Goal: Task Accomplishment & Management: Complete application form

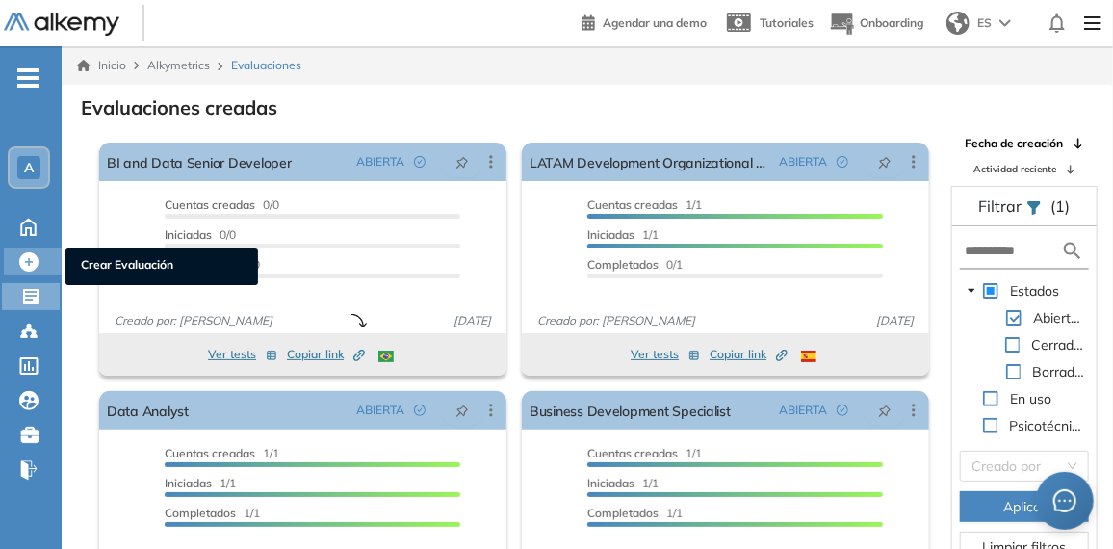
click at [26, 262] on icon at bounding box center [28, 261] width 19 height 19
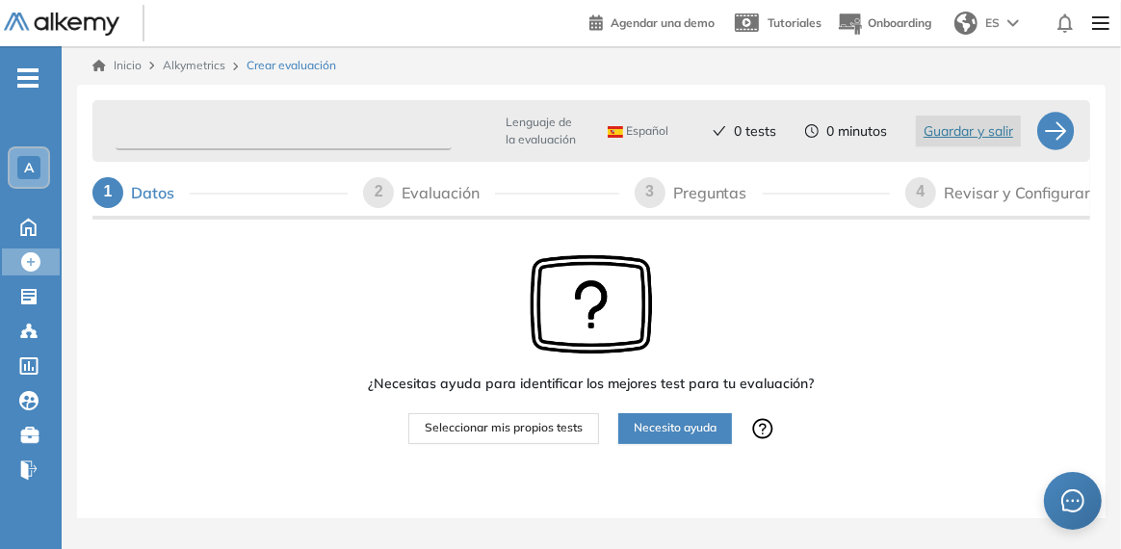
click at [253, 138] on input "text" at bounding box center [284, 132] width 336 height 38
click at [31, 23] on img at bounding box center [62, 25] width 116 height 24
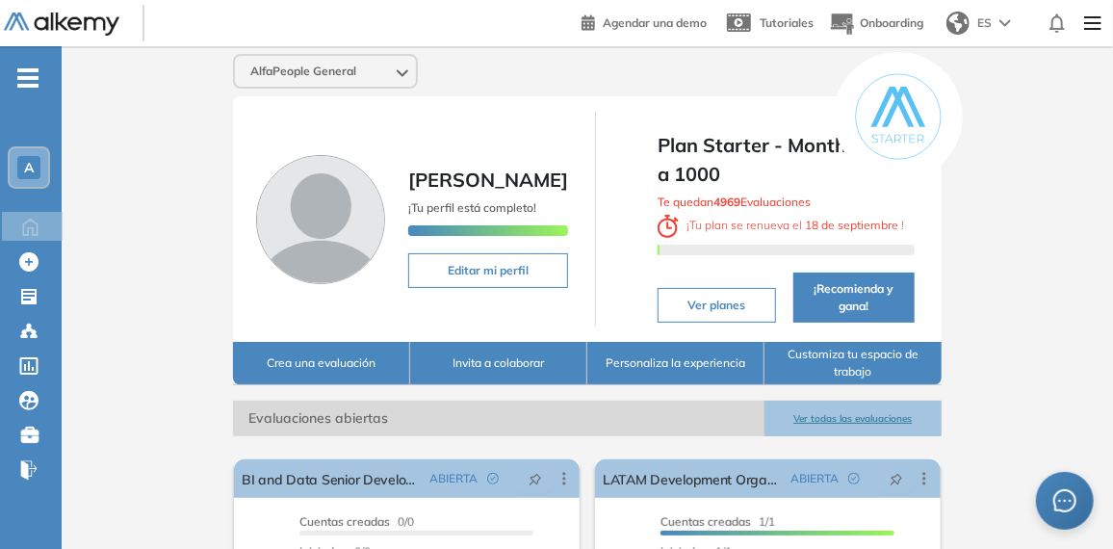
click at [858, 424] on button "Ver todas las evaluaciones" at bounding box center [852, 418] width 177 height 36
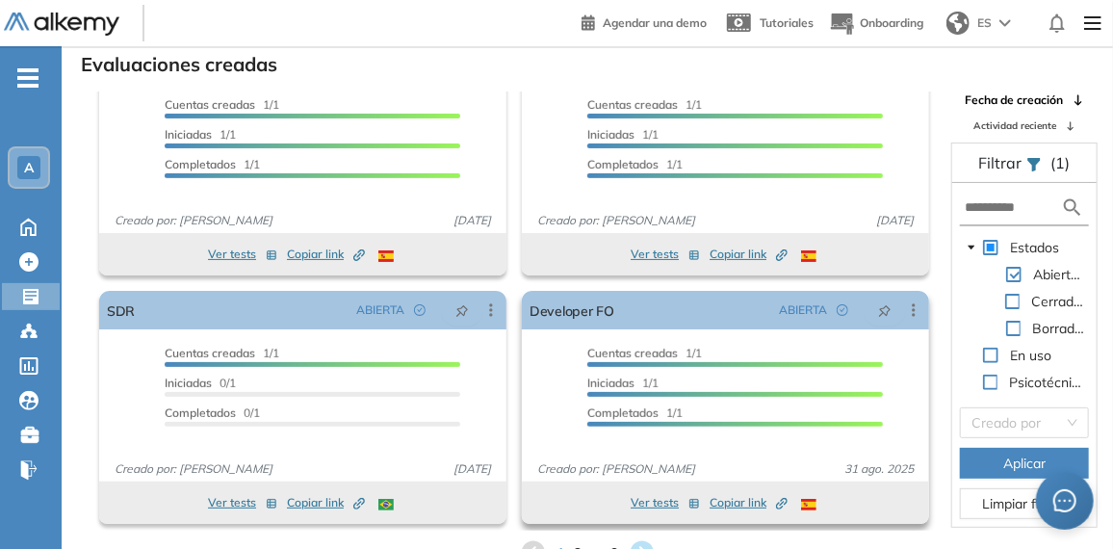
scroll to position [45, 0]
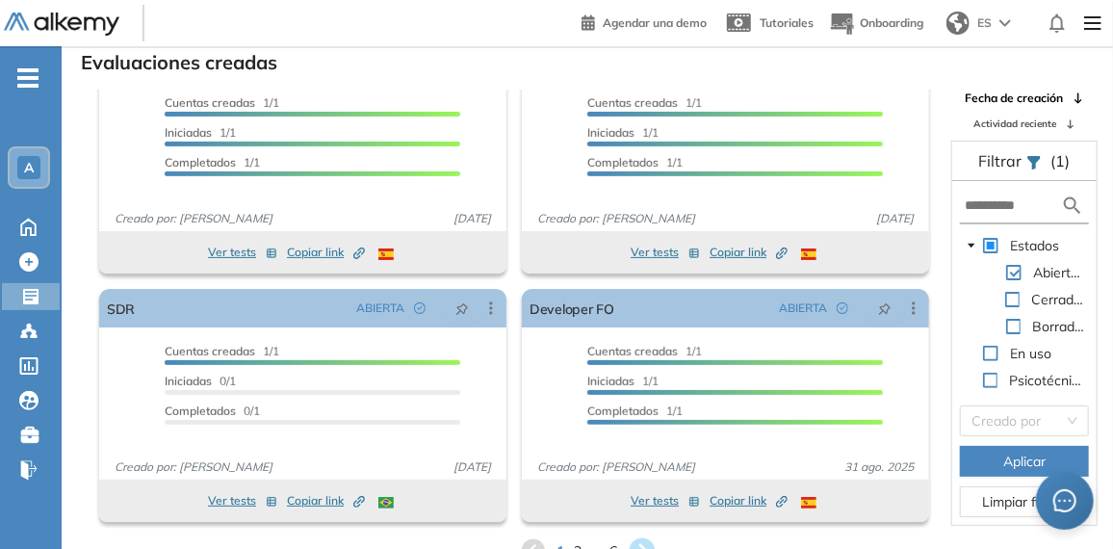
click at [639, 541] on icon at bounding box center [642, 551] width 26 height 26
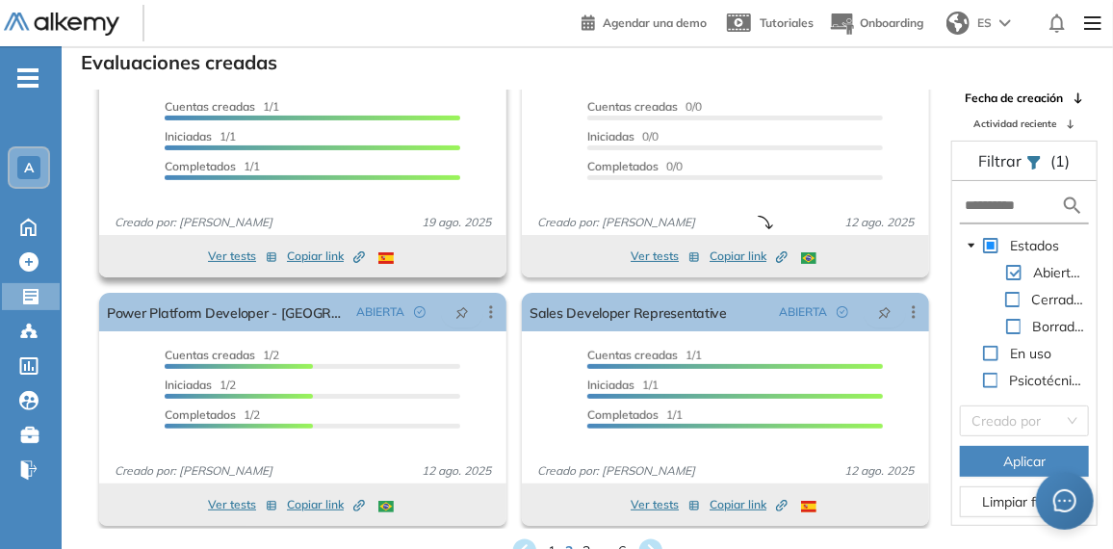
scroll to position [305, 0]
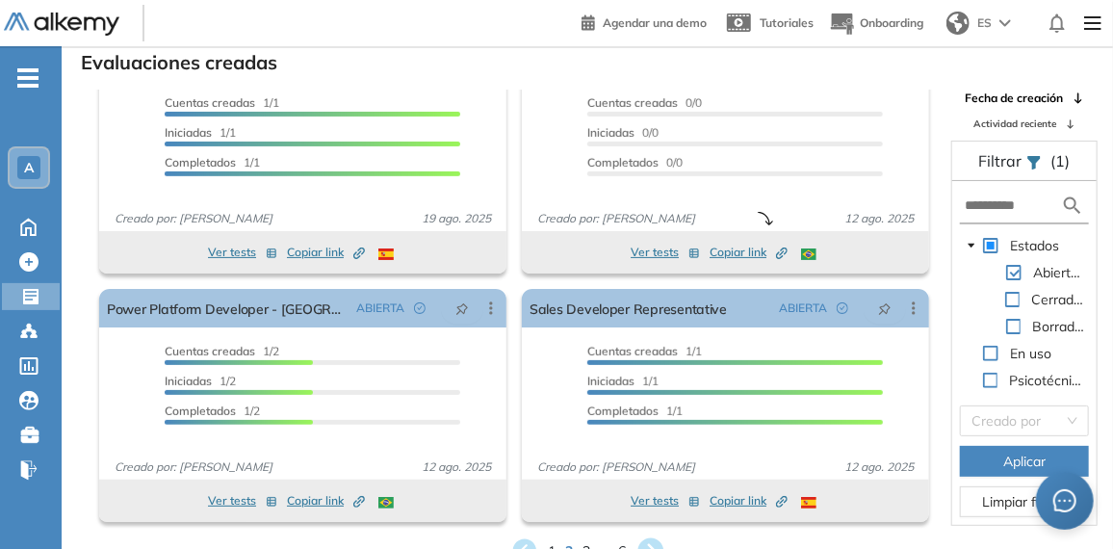
click at [651, 542] on icon at bounding box center [650, 551] width 26 height 26
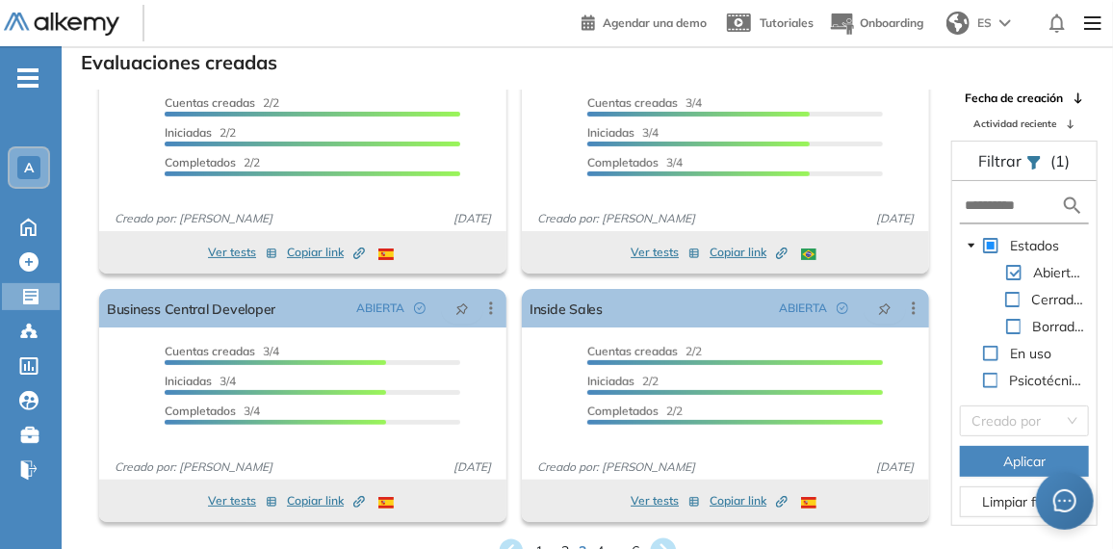
click at [663, 544] on icon at bounding box center [664, 551] width 32 height 32
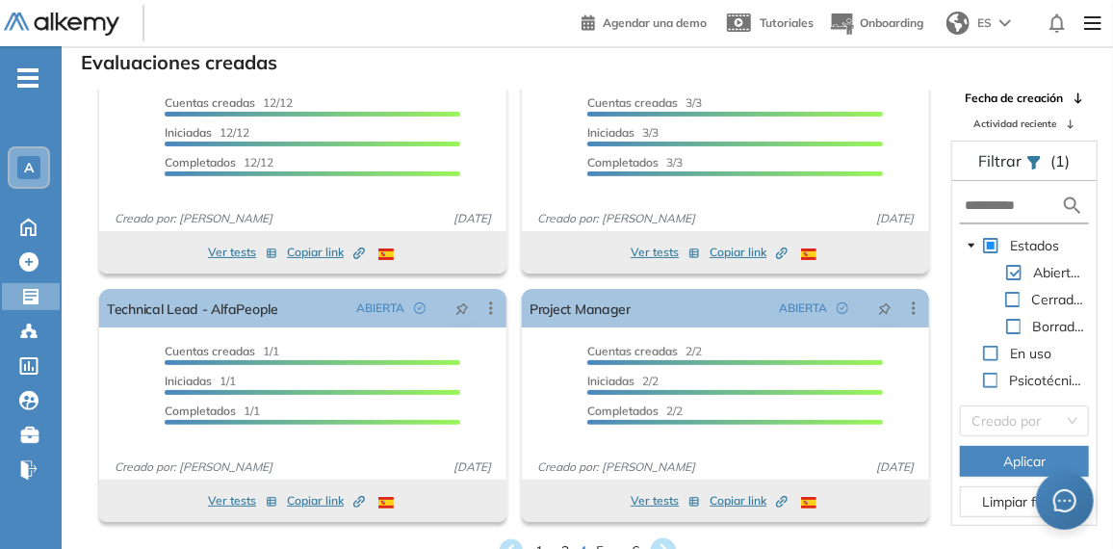
click at [664, 545] on icon at bounding box center [664, 551] width 32 height 32
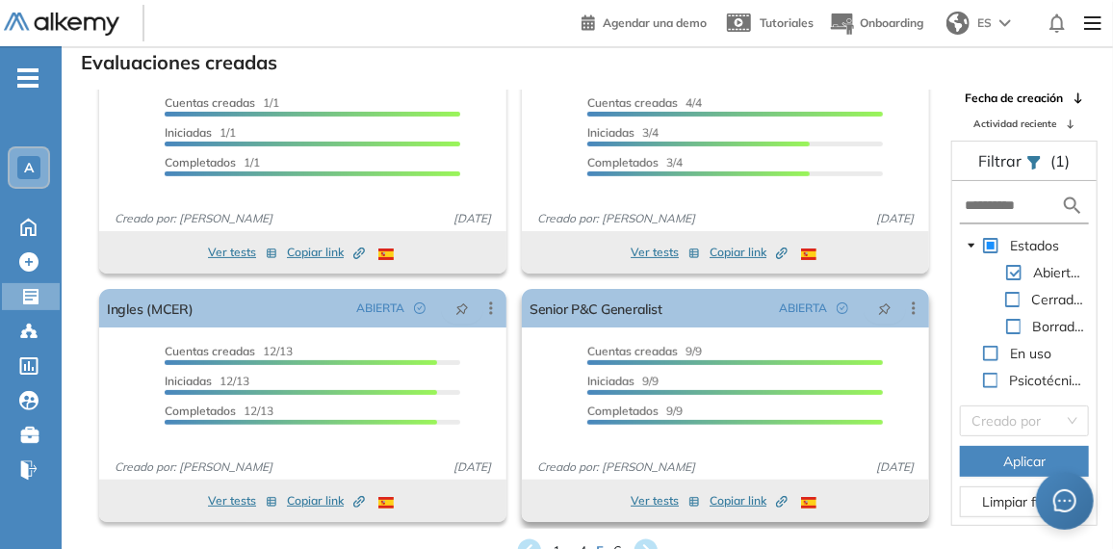
click at [650, 501] on button "Ver tests" at bounding box center [665, 500] width 69 height 23
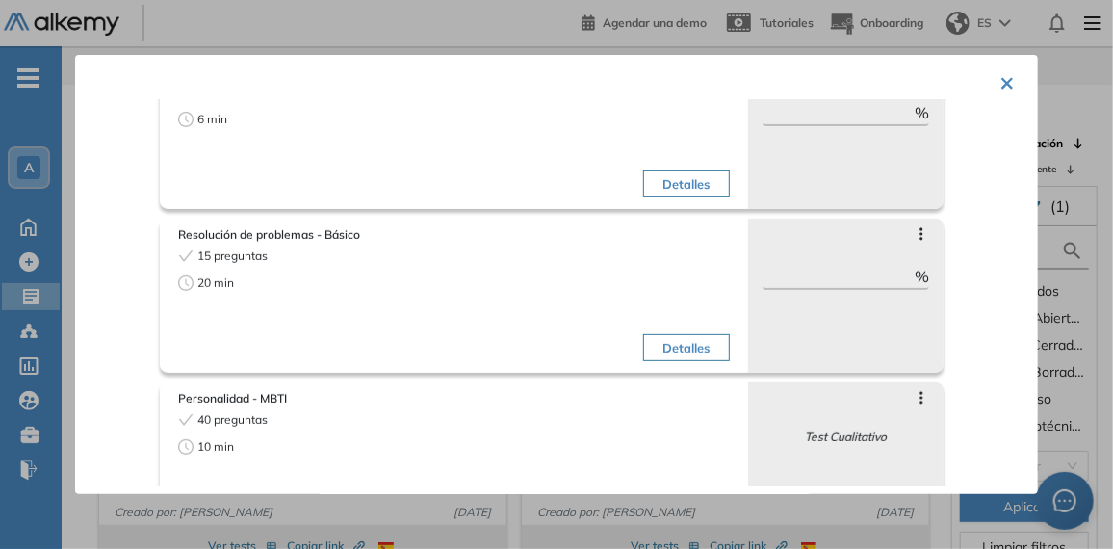
scroll to position [345, 0]
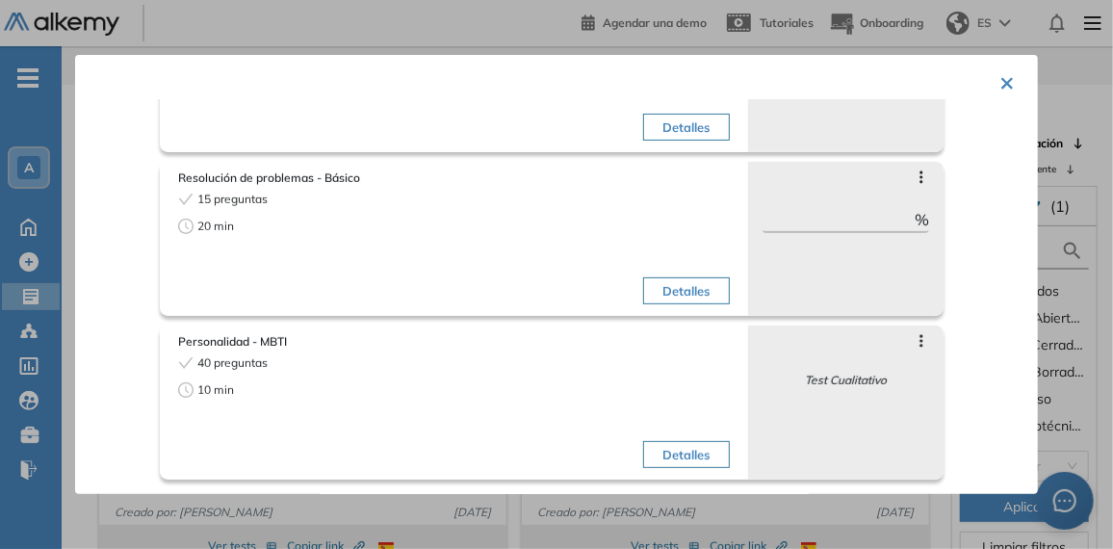
click at [1003, 77] on button "×" at bounding box center [1006, 82] width 15 height 38
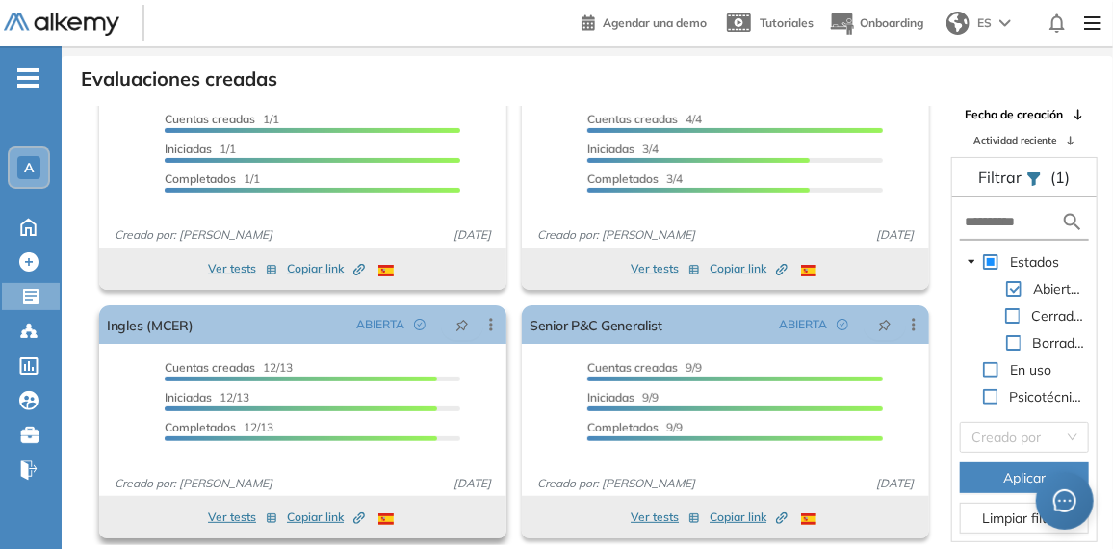
scroll to position [45, 0]
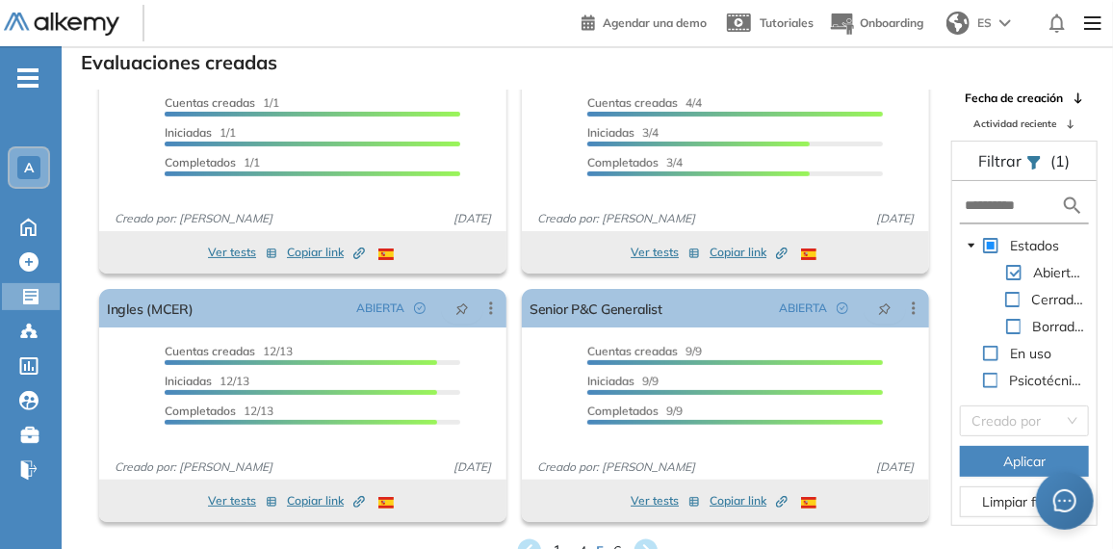
click at [554, 543] on span "1 ..." at bounding box center [562, 550] width 18 height 22
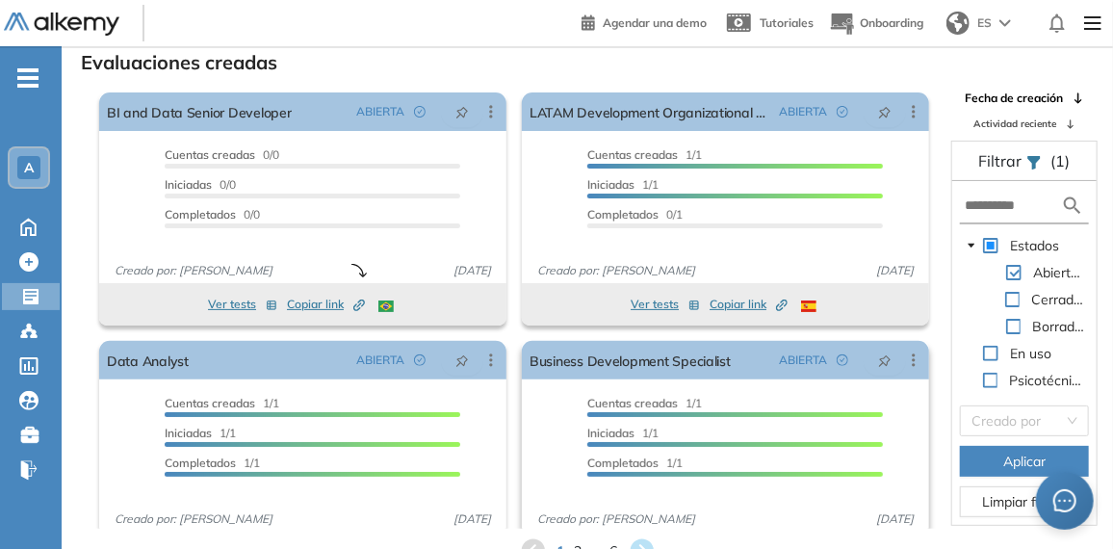
scroll to position [0, 0]
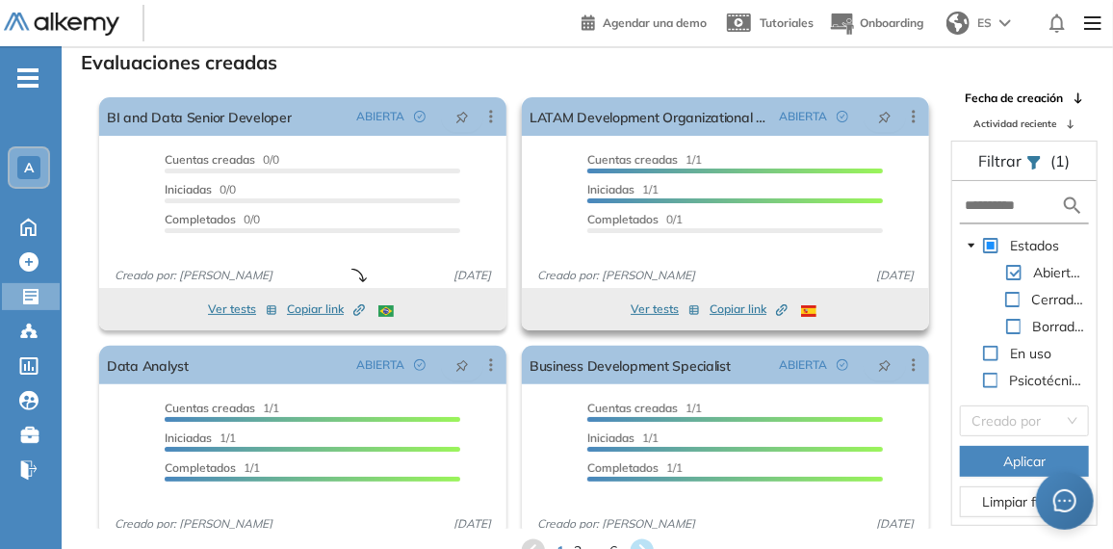
click at [663, 308] on button "Ver tests" at bounding box center [665, 308] width 69 height 23
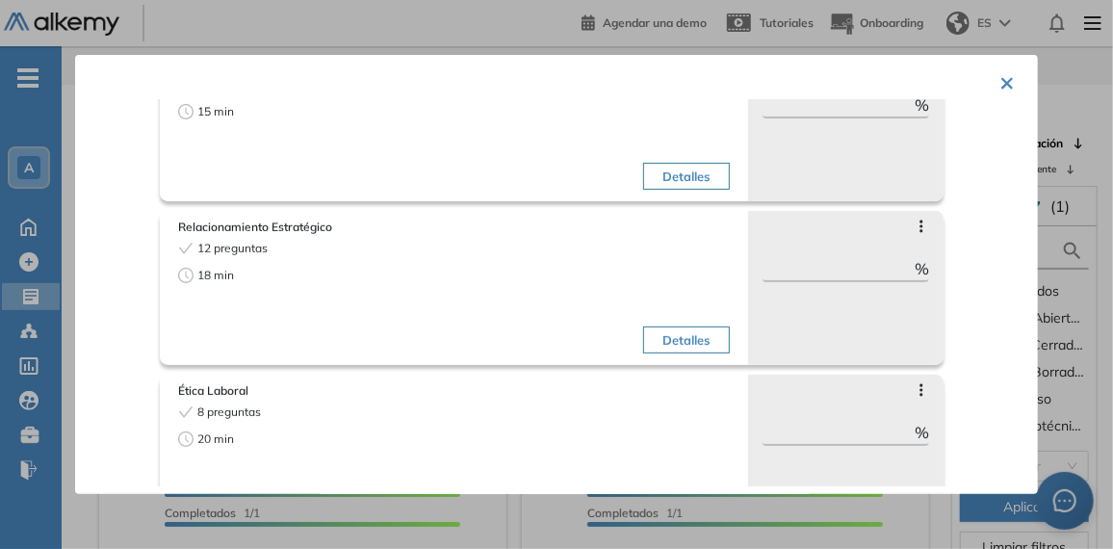
scroll to position [384, 0]
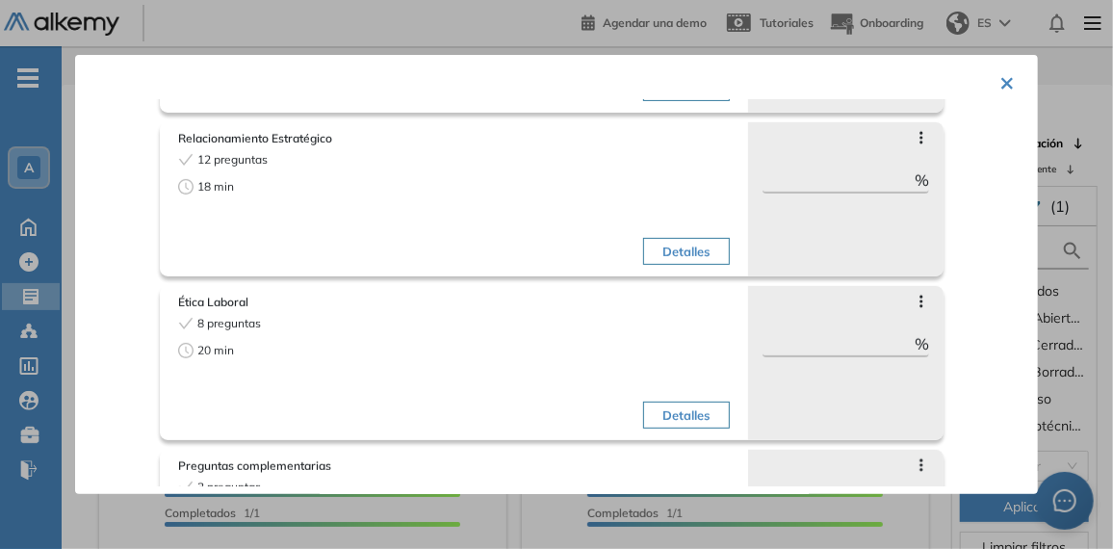
click at [687, 410] on button "Detalles" at bounding box center [686, 414] width 86 height 27
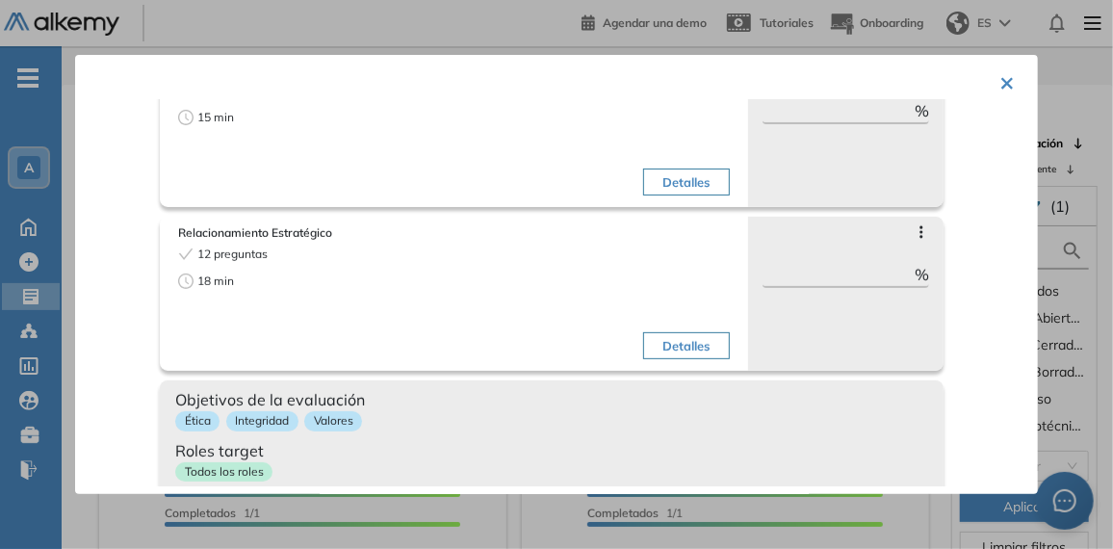
scroll to position [480, 0]
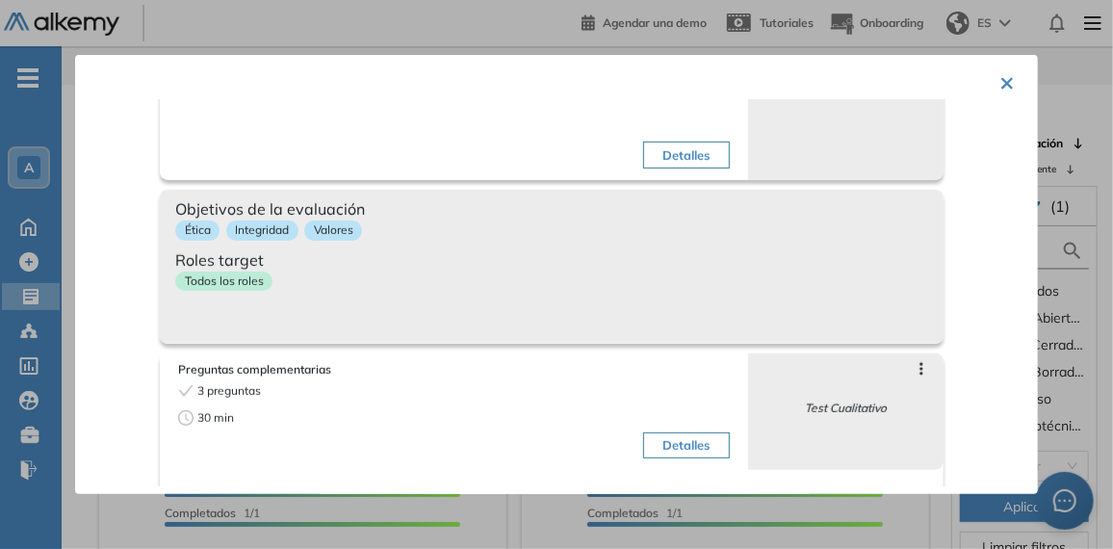
click at [660, 446] on button "Detalles" at bounding box center [686, 445] width 86 height 27
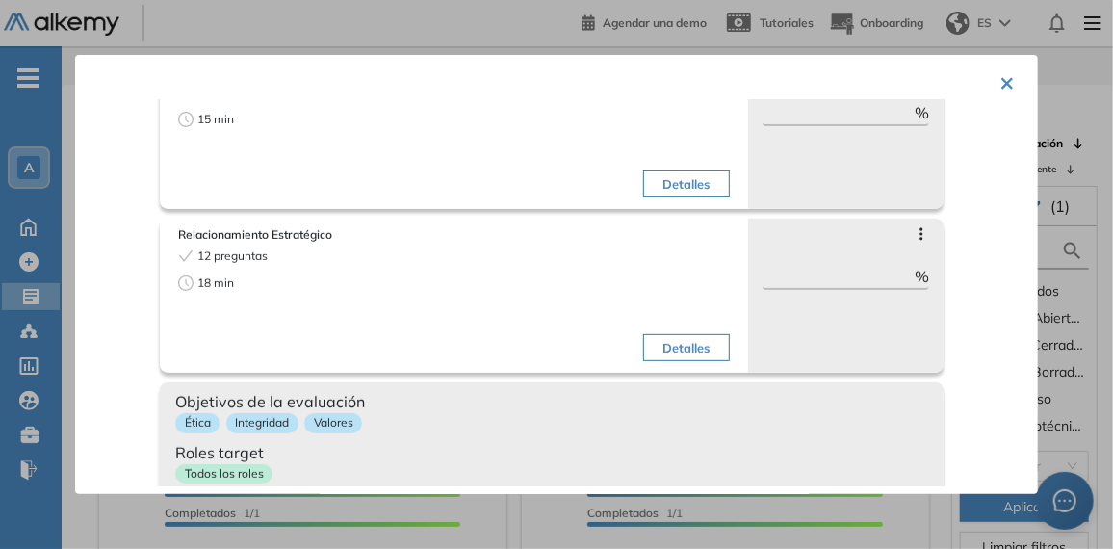
scroll to position [192, 0]
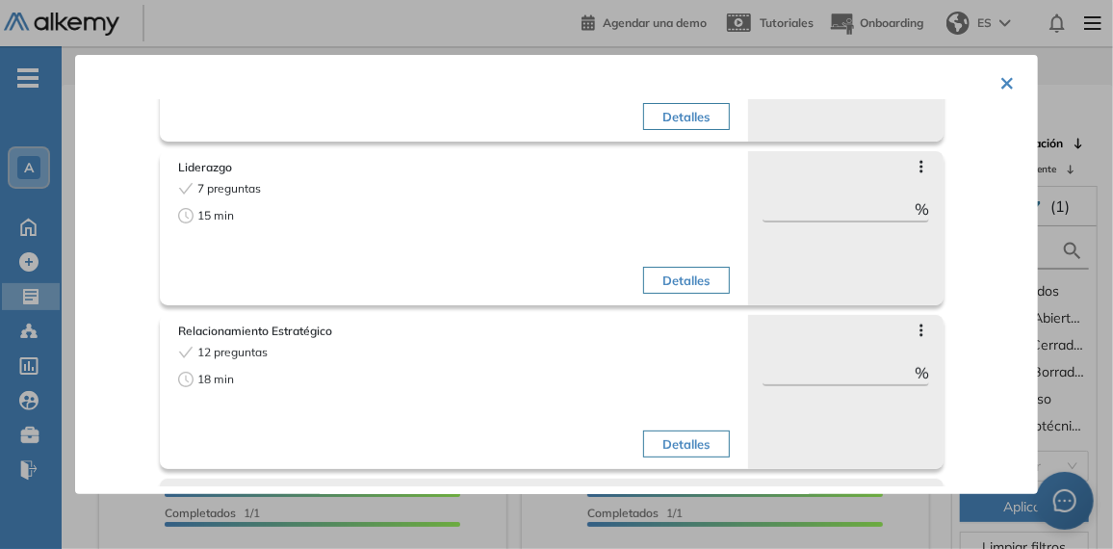
click at [506, 344] on div "Detalles" at bounding box center [593, 404] width 271 height 121
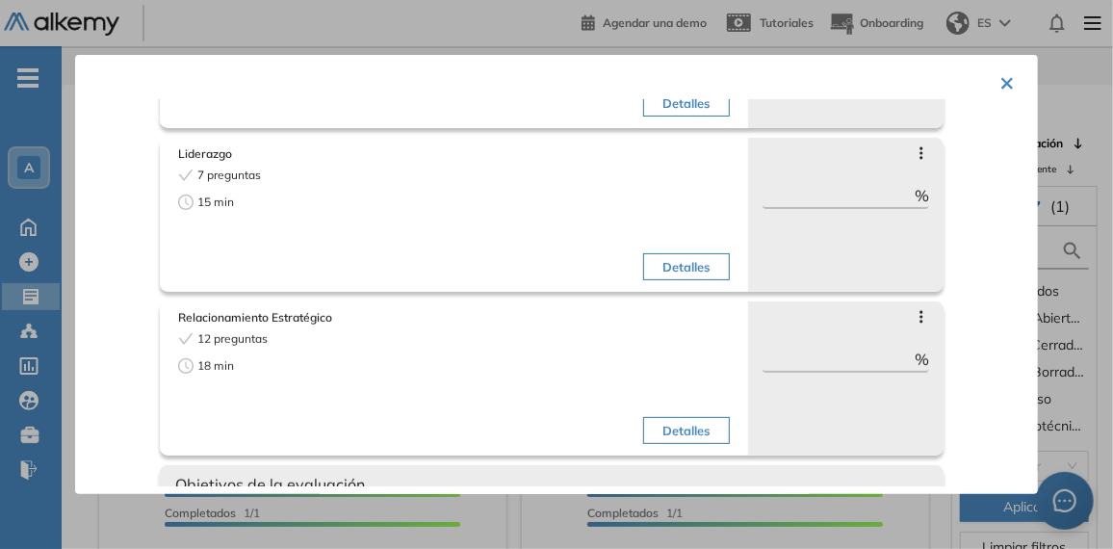
scroll to position [0, 0]
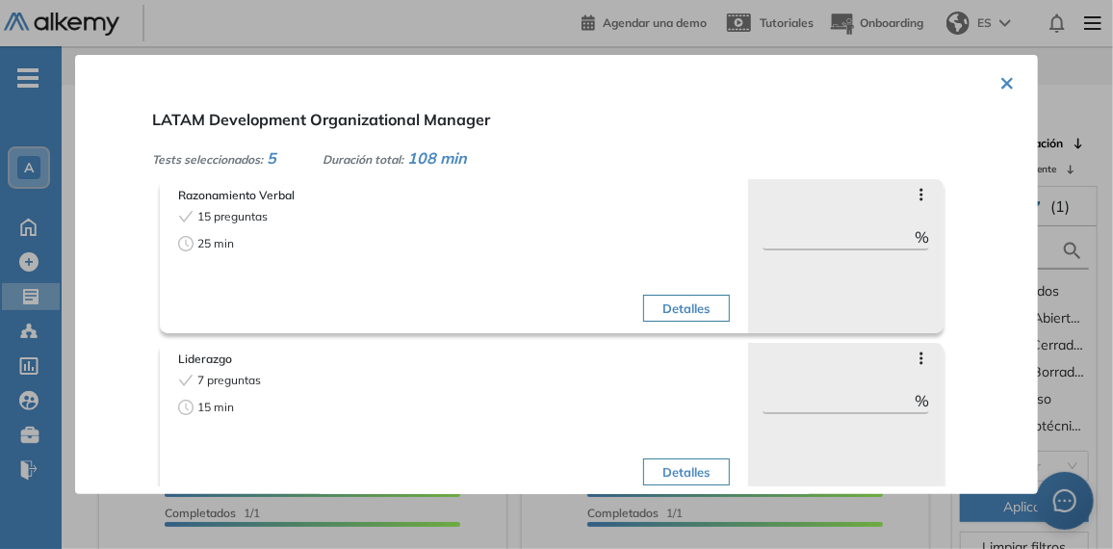
click at [1002, 83] on button "×" at bounding box center [1006, 82] width 15 height 38
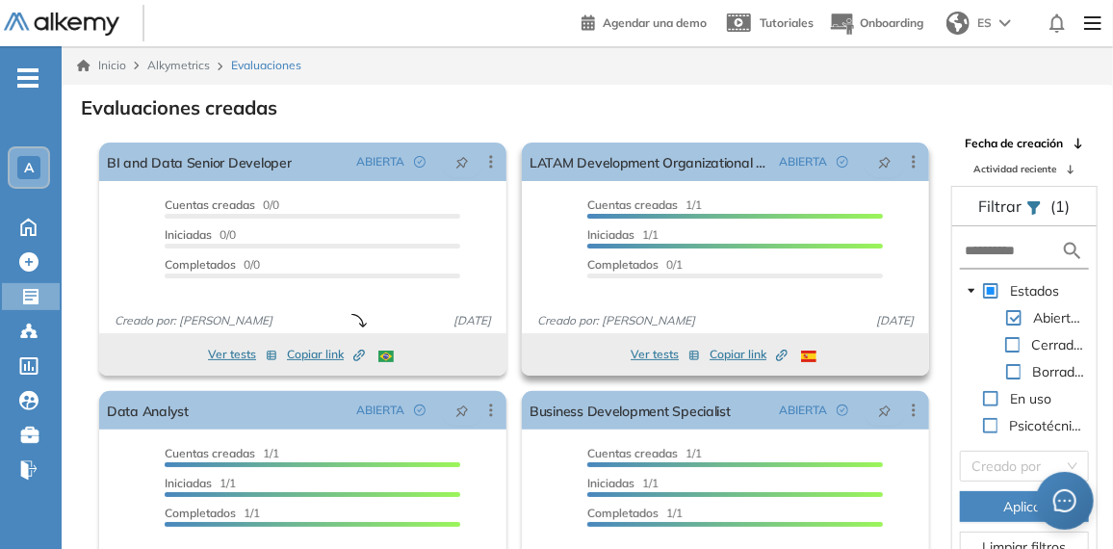
click at [653, 358] on button "Ver tests" at bounding box center [665, 354] width 69 height 23
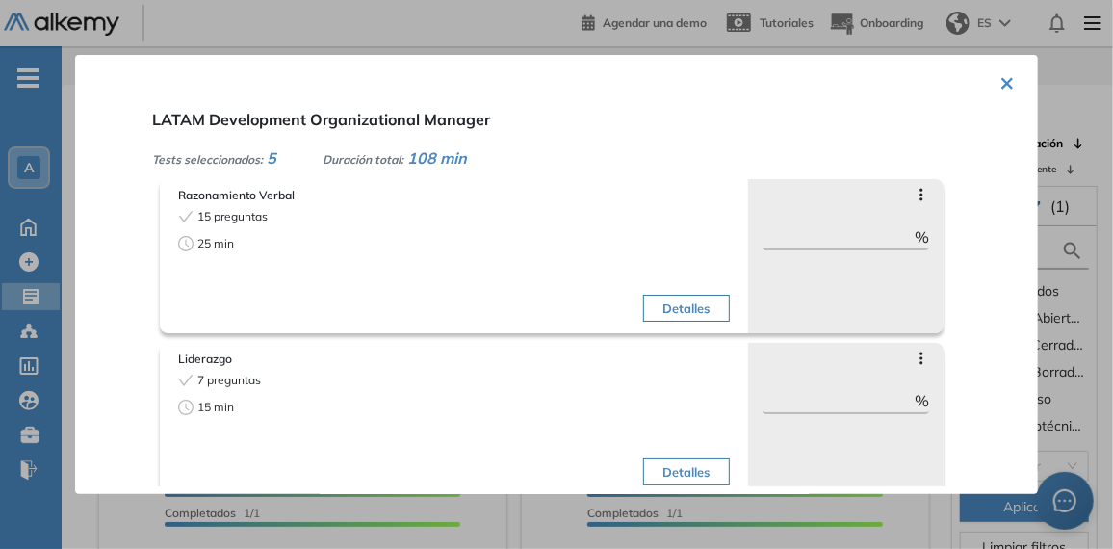
click at [999, 90] on button "×" at bounding box center [1006, 82] width 15 height 38
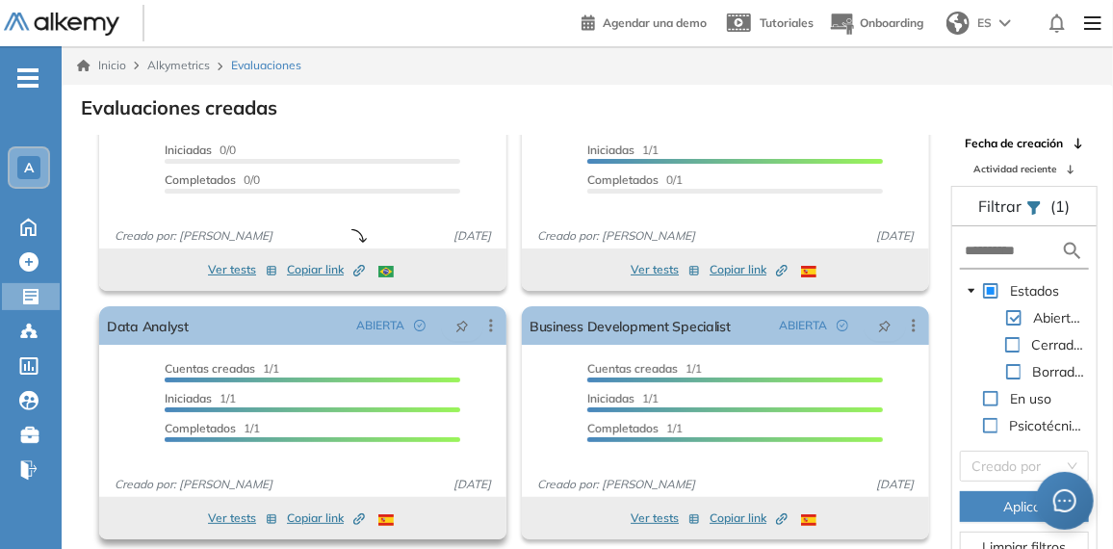
scroll to position [113, 0]
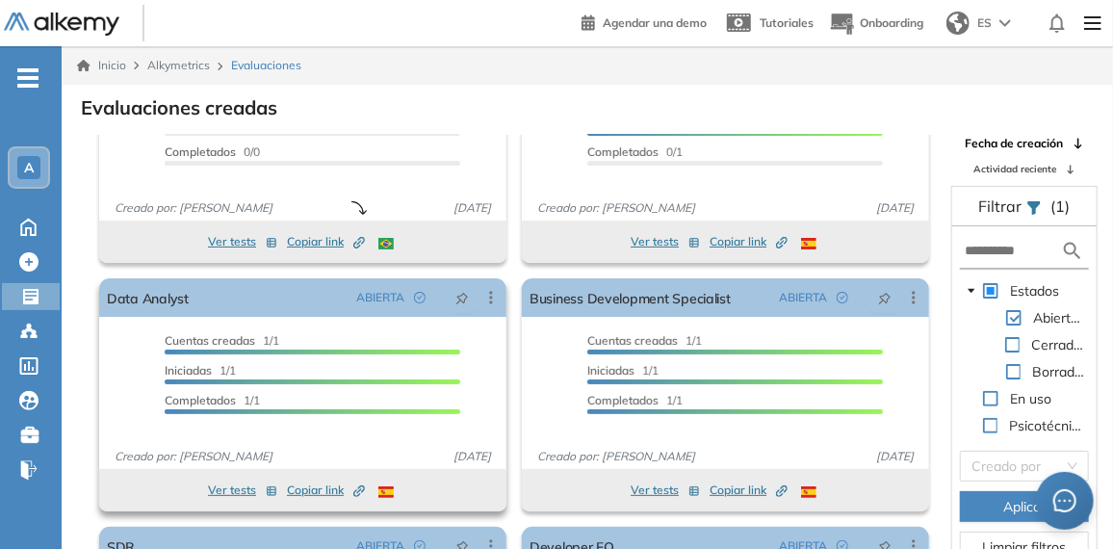
click at [238, 492] on button "Ver tests" at bounding box center [242, 489] width 69 height 23
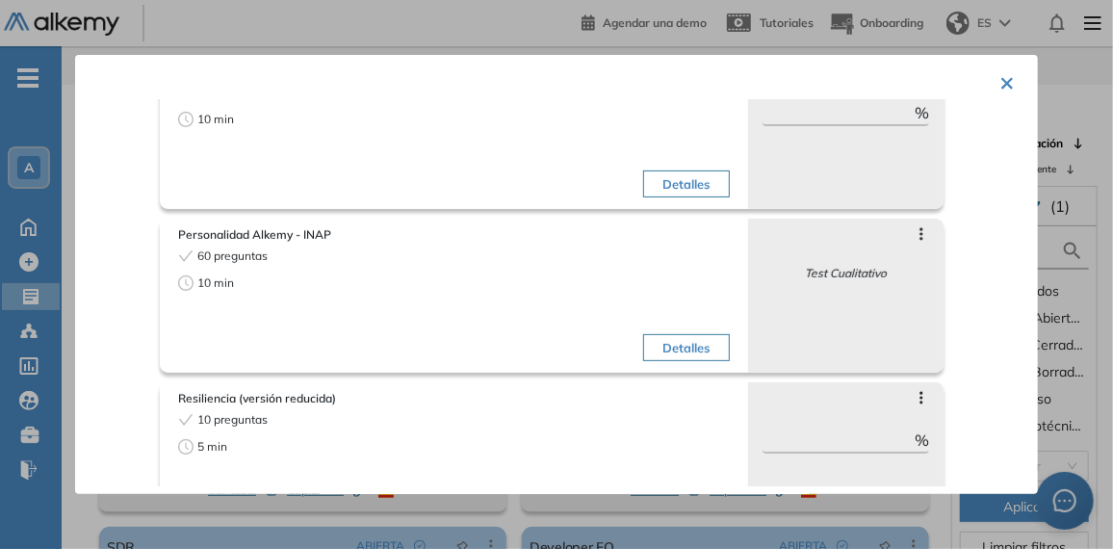
scroll to position [345, 0]
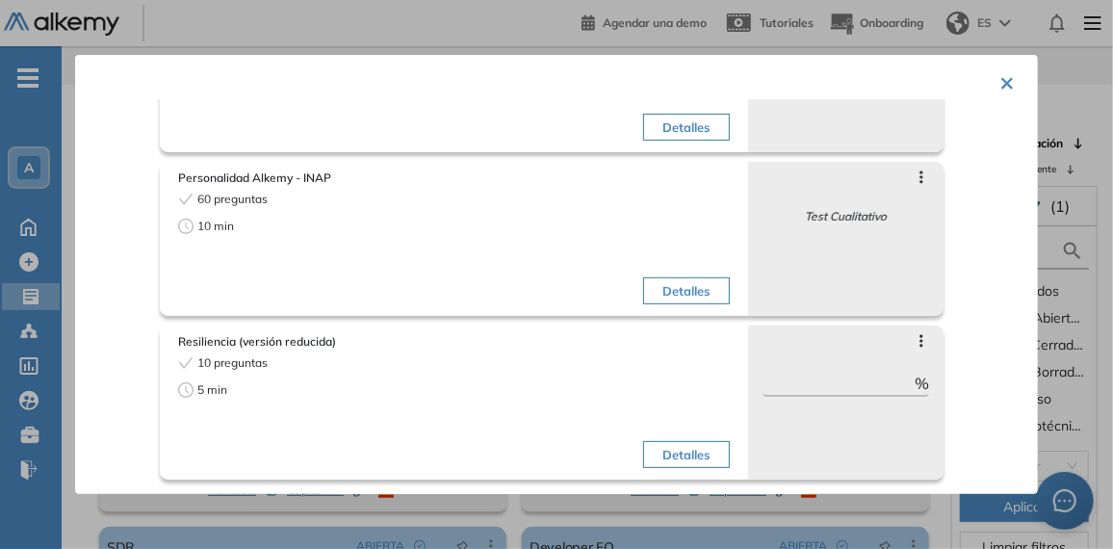
click at [1002, 83] on button "×" at bounding box center [1006, 82] width 15 height 38
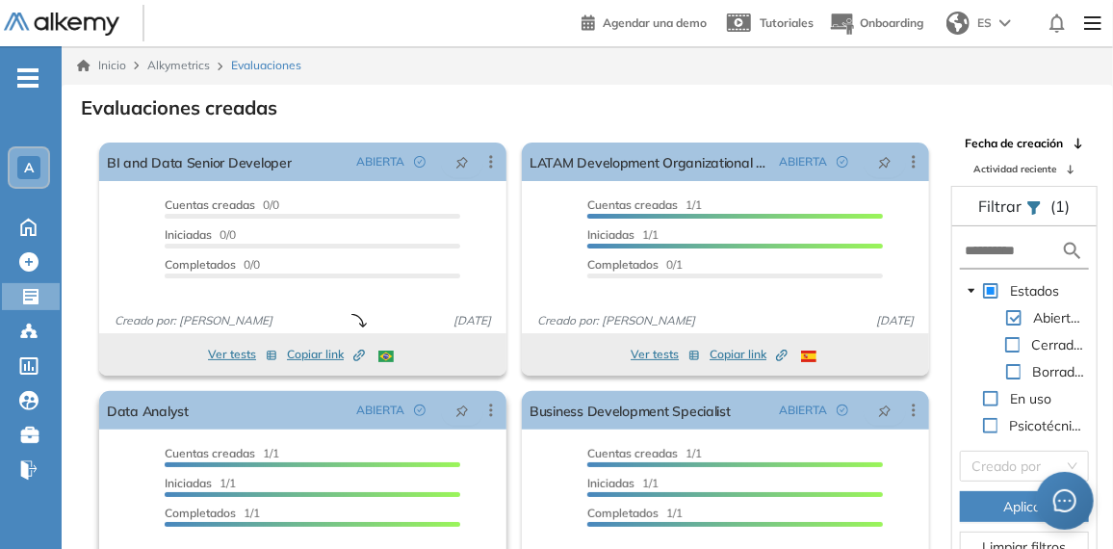
scroll to position [0, 0]
click at [27, 148] on div "A" at bounding box center [29, 167] width 39 height 39
click at [47, 94] on ul "A A AlfaPeople Gen... Todos los espacios Crear nuevo Configurar Home Home Crear…" at bounding box center [31, 281] width 62 height 409
click at [38, 88] on ul "A Home Home Crear Evaluación Crear Evaluación Evaluaciones Evaluaciones Candida…" at bounding box center [31, 281] width 62 height 409
click at [36, 68] on span "-" at bounding box center [27, 75] width 21 height 15
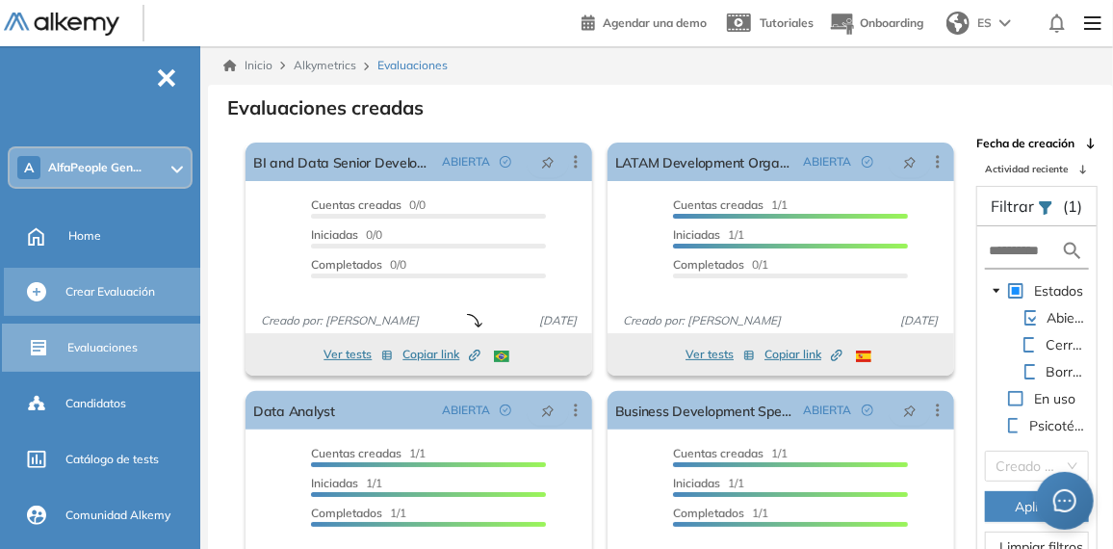
click at [119, 287] on span "Crear Evaluación" at bounding box center [110, 291] width 90 height 17
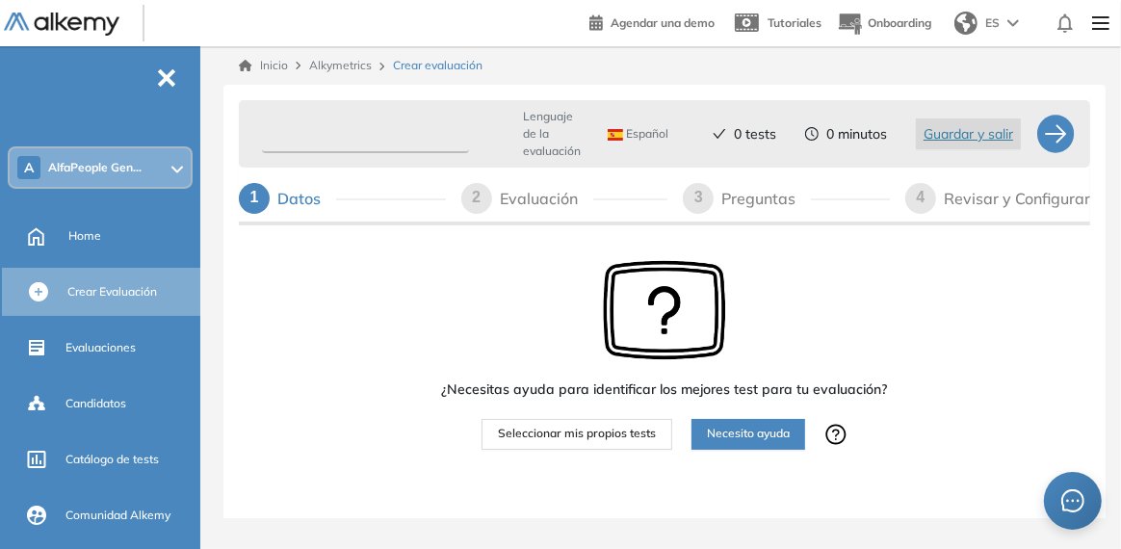
click at [385, 140] on input "text" at bounding box center [365, 135] width 207 height 38
type input "**********"
click at [589, 426] on span "Seleccionar mis propios tests" at bounding box center [577, 434] width 158 height 18
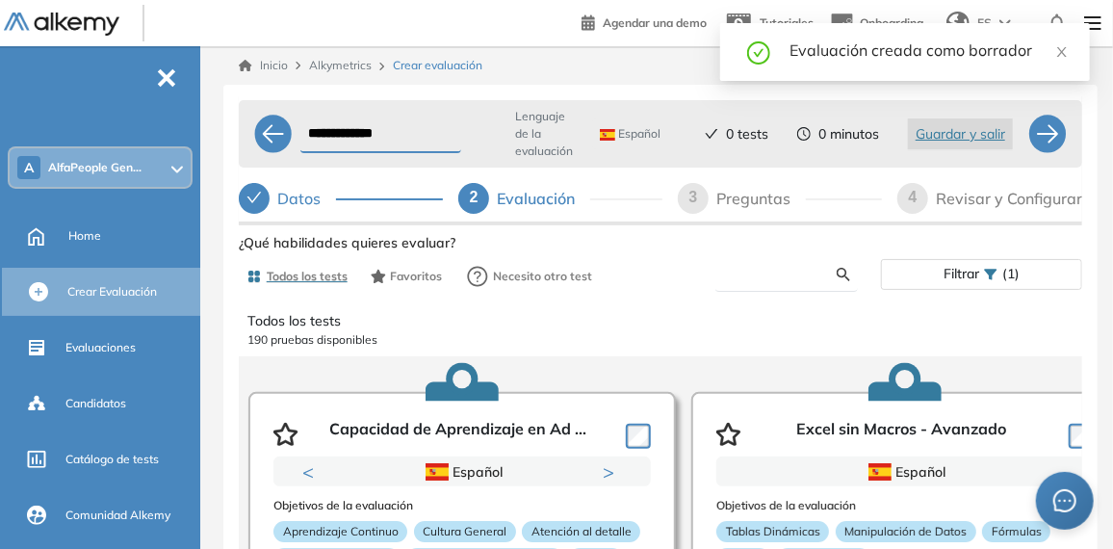
click at [790, 275] on input "text" at bounding box center [784, 274] width 107 height 17
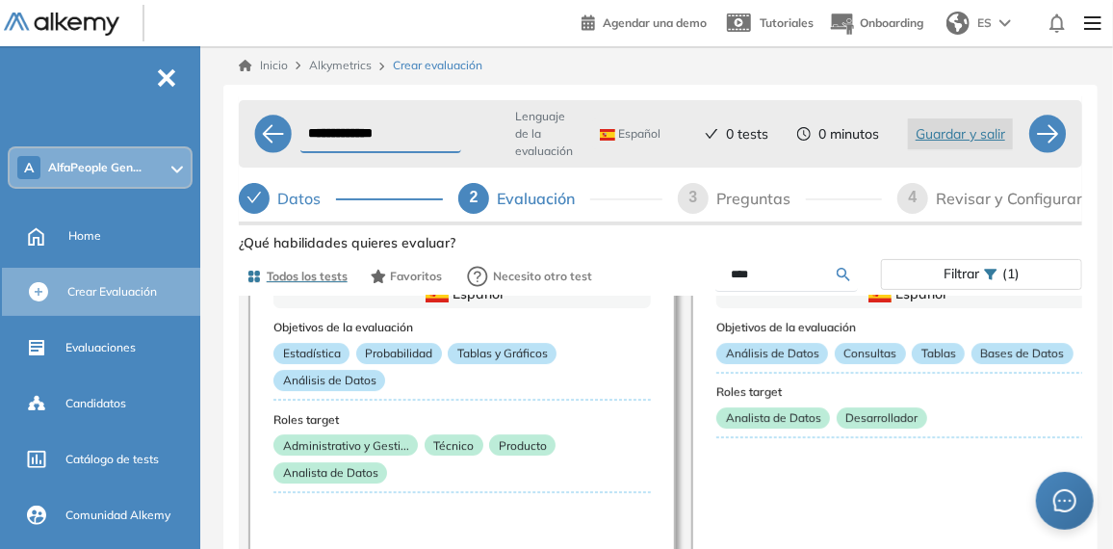
scroll to position [2771, 0]
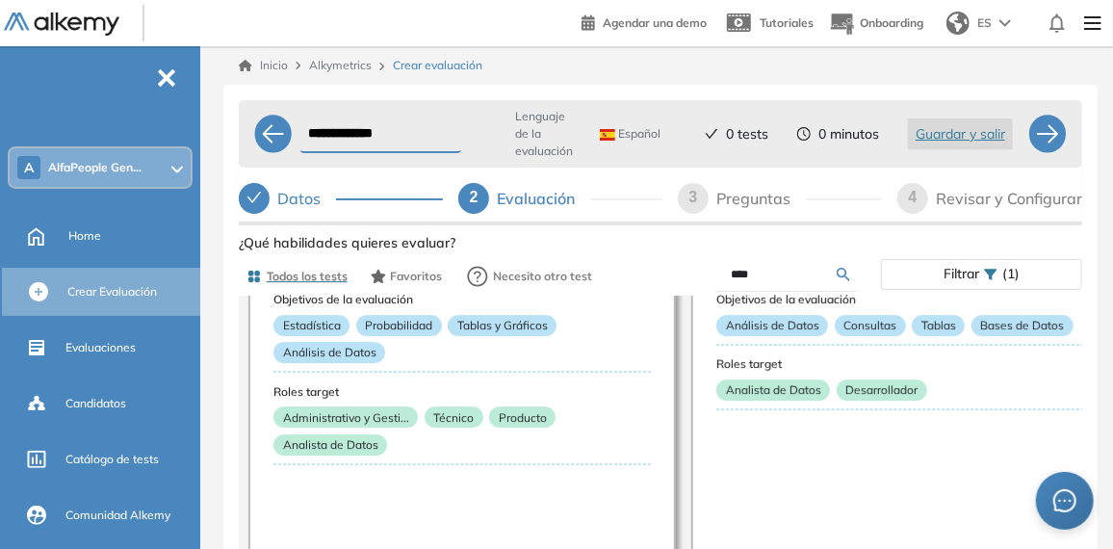
drag, startPoint x: 766, startPoint y: 271, endPoint x: 649, endPoint y: 250, distance: 119.2
click at [649, 250] on div "Ver preguntas de muestra Demo Experiencia Starter Validado undefined minutos Pr…" at bounding box center [660, 490] width 843 height 522
type input "*****"
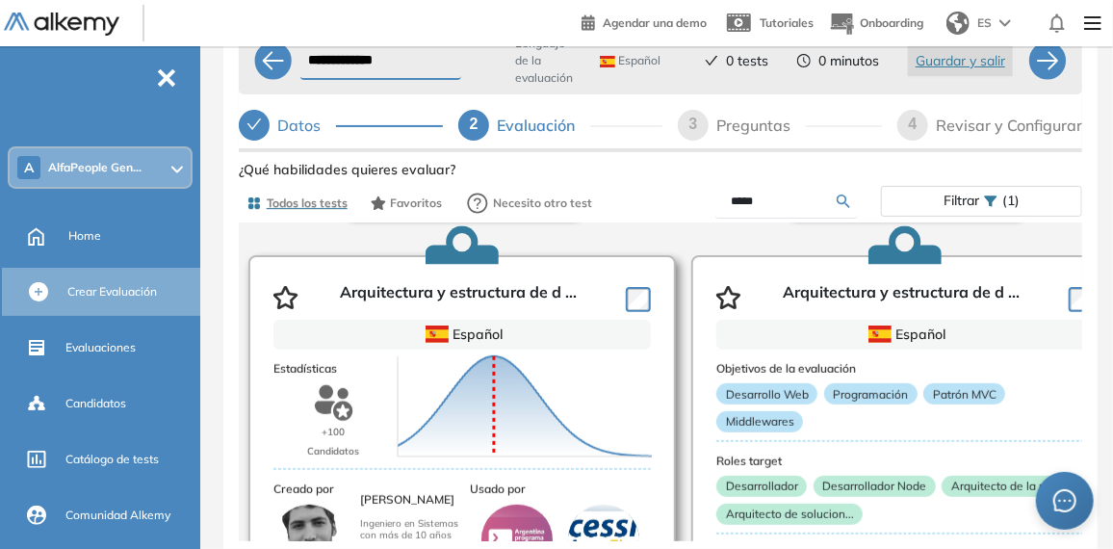
scroll to position [480, 0]
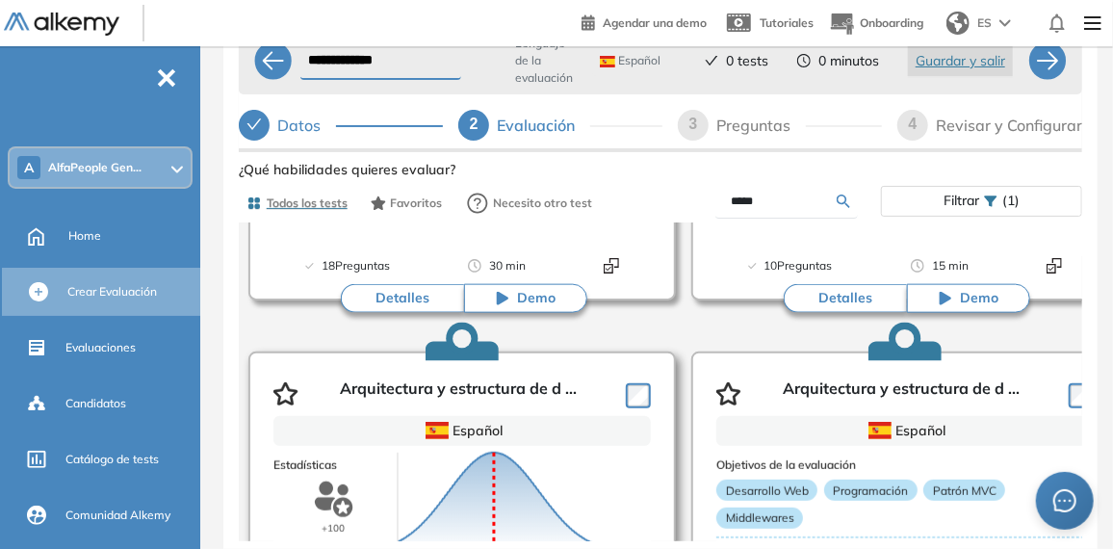
click at [494, 387] on div "Puntuación 0 10 20 30 40 50 60 70 80 90 100 Promedio" at bounding box center [503, 493] width 226 height 212
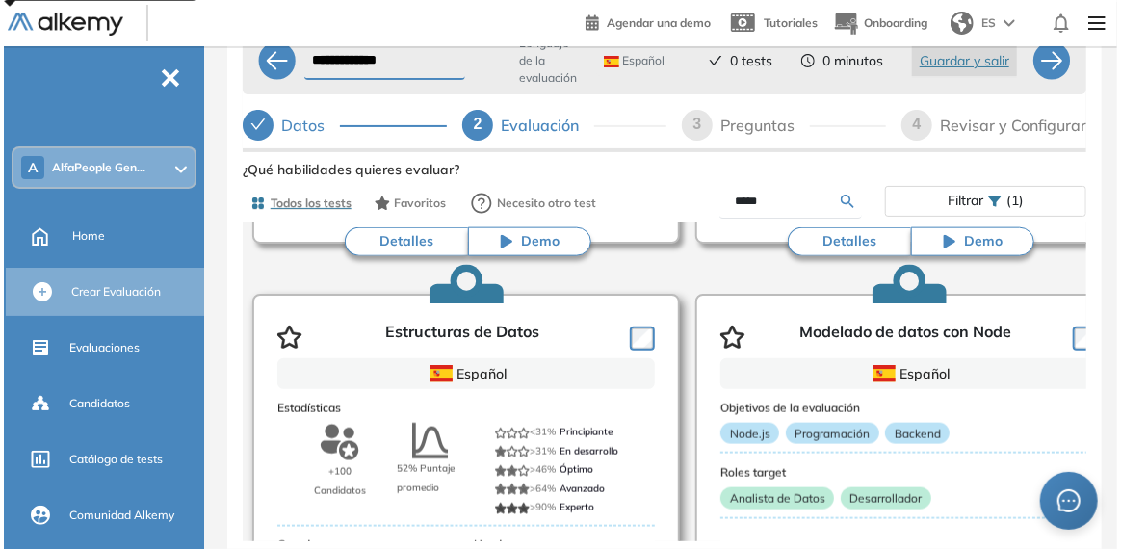
scroll to position [1154, 0]
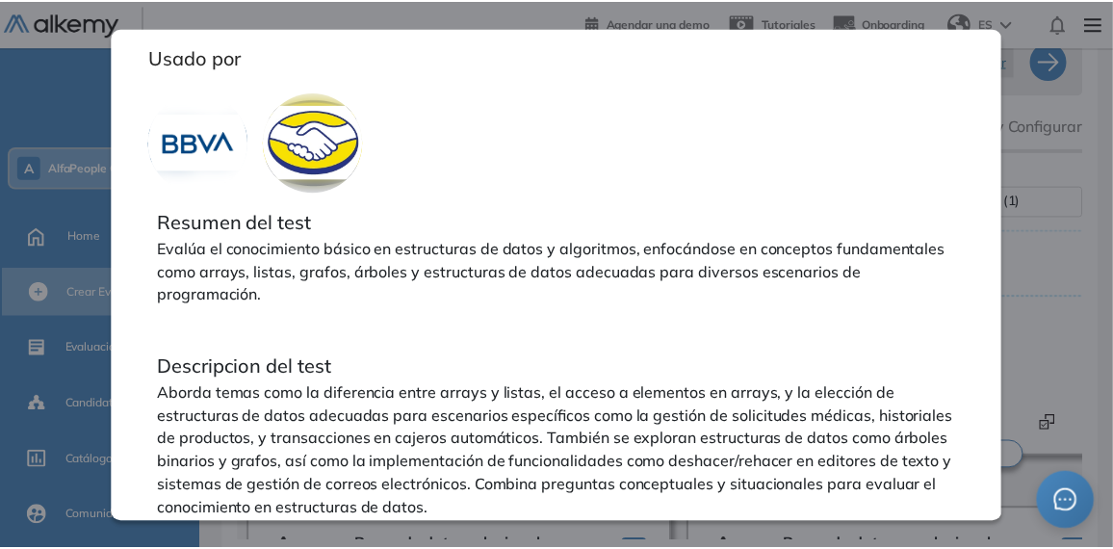
scroll to position [900, 0]
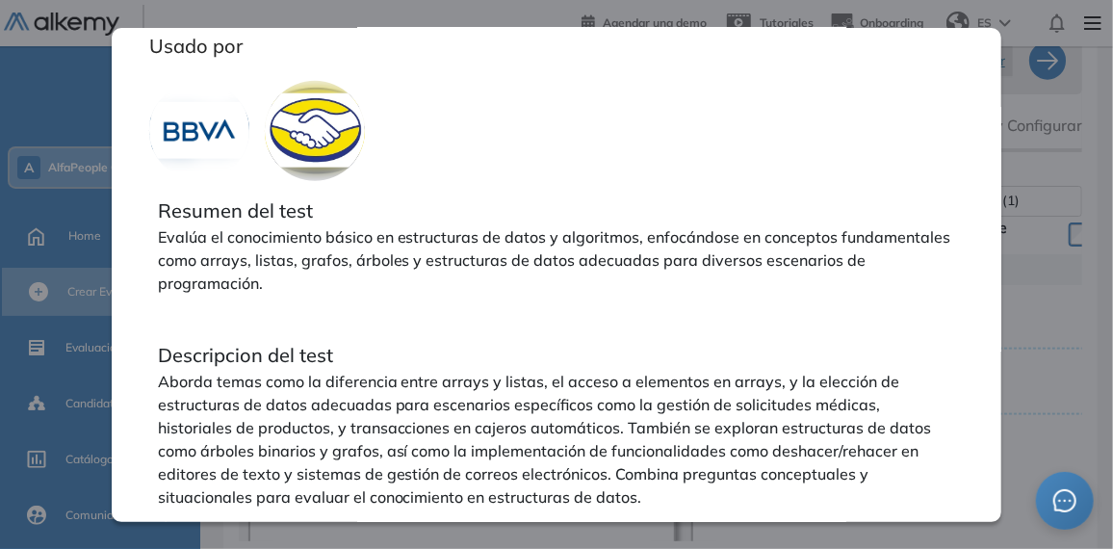
click at [1046, 203] on div "Estructuras de Datos Básico Ver preguntas de muestra Demo Experiencia Starter V…" at bounding box center [660, 417] width 843 height 522
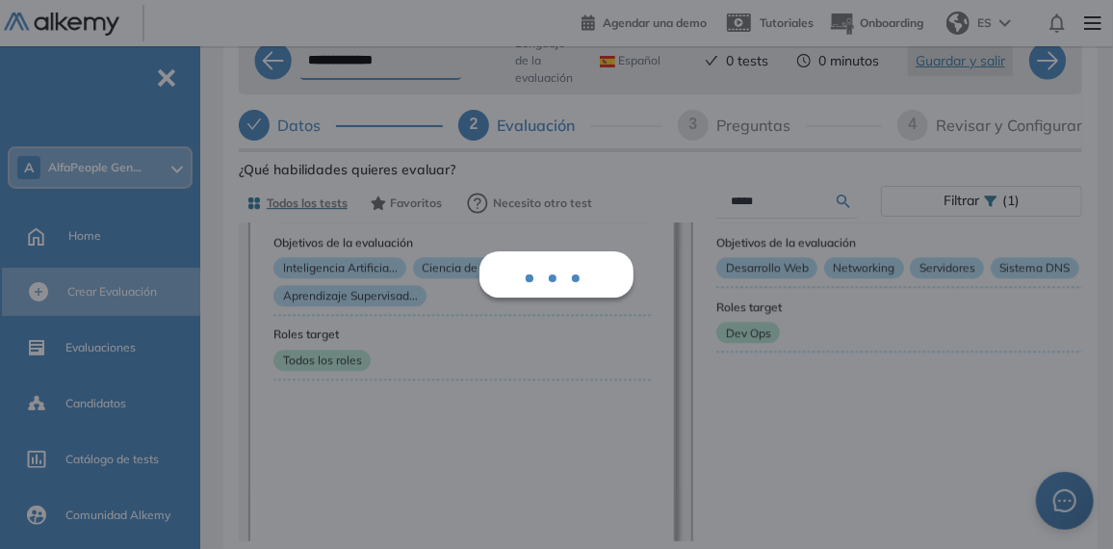
scroll to position [11535, 0]
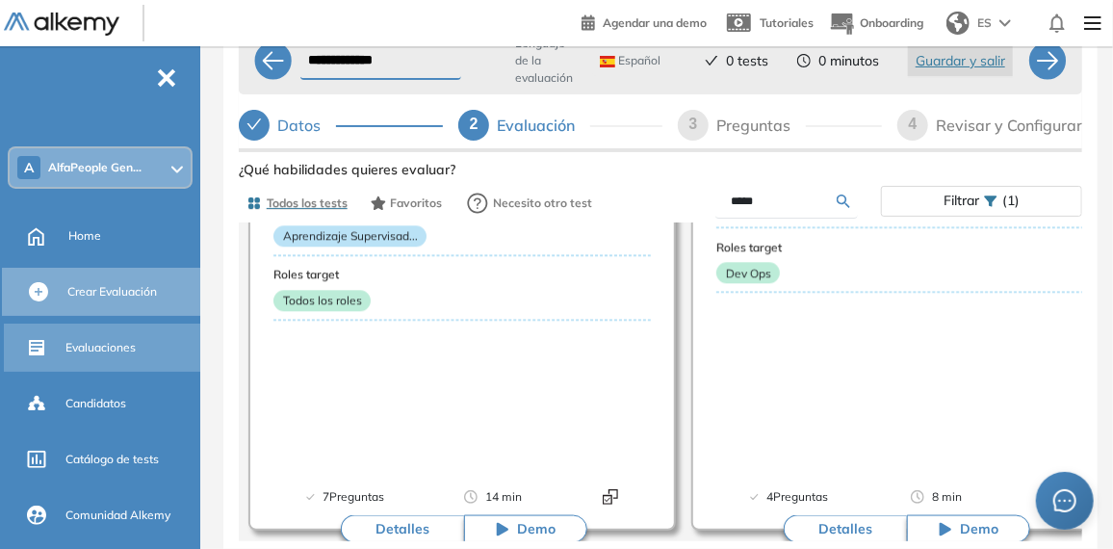
click at [95, 352] on span "Evaluaciones" at bounding box center [100, 347] width 70 height 17
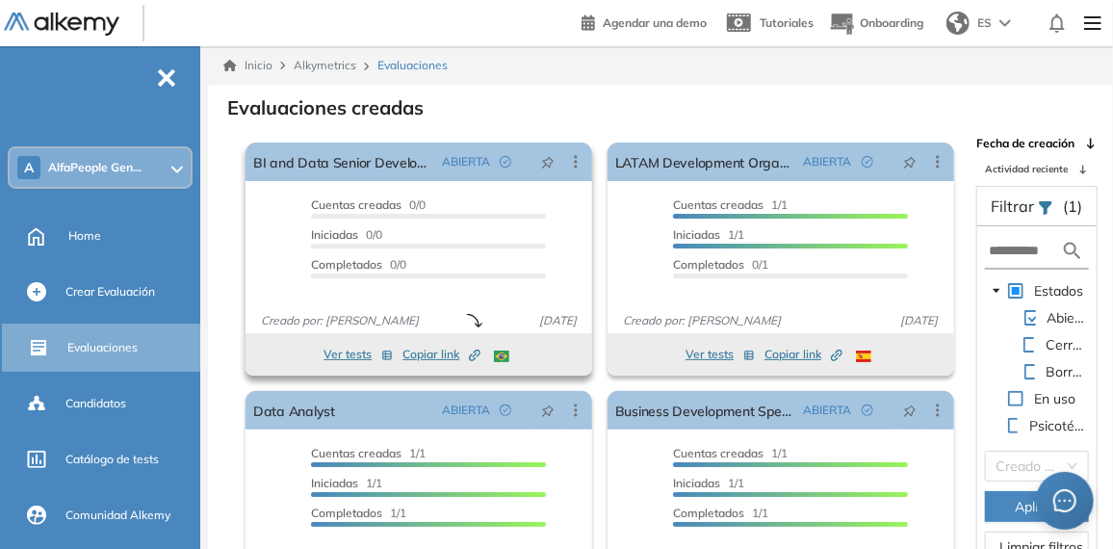
click at [350, 360] on button "Ver tests" at bounding box center [357, 354] width 69 height 23
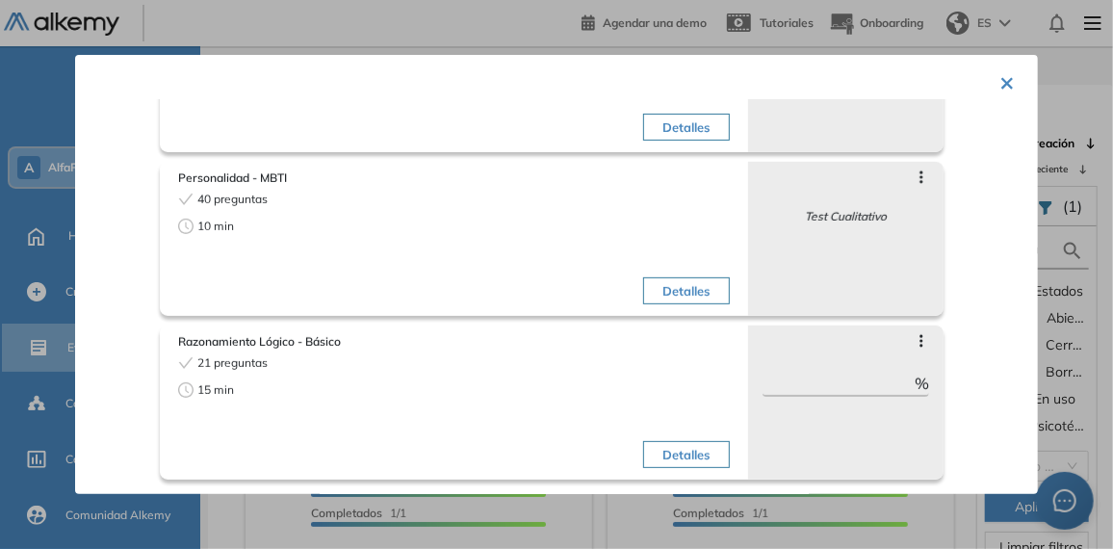
scroll to position [45, 0]
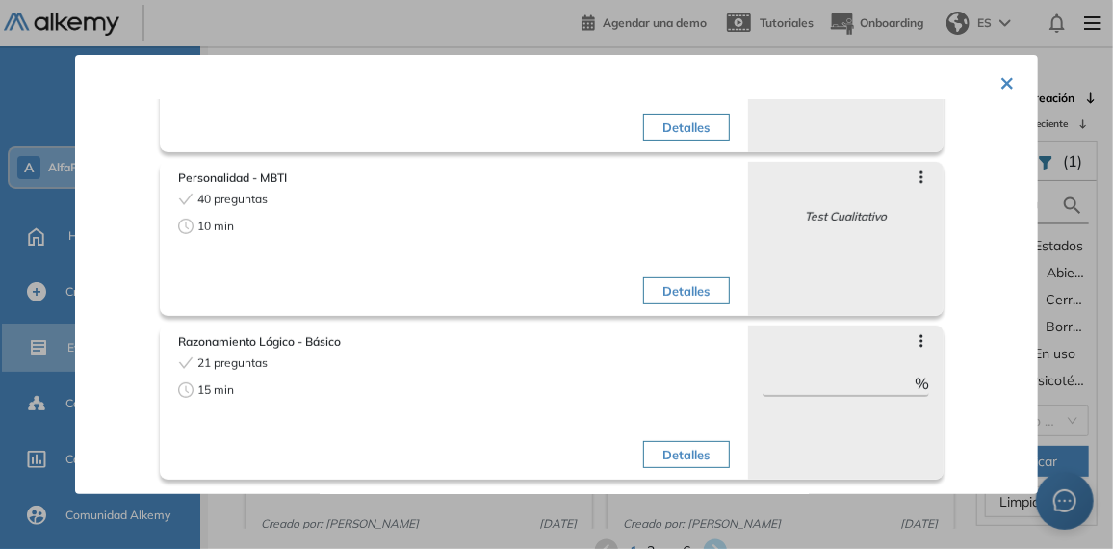
click at [999, 90] on button "×" at bounding box center [1006, 82] width 15 height 38
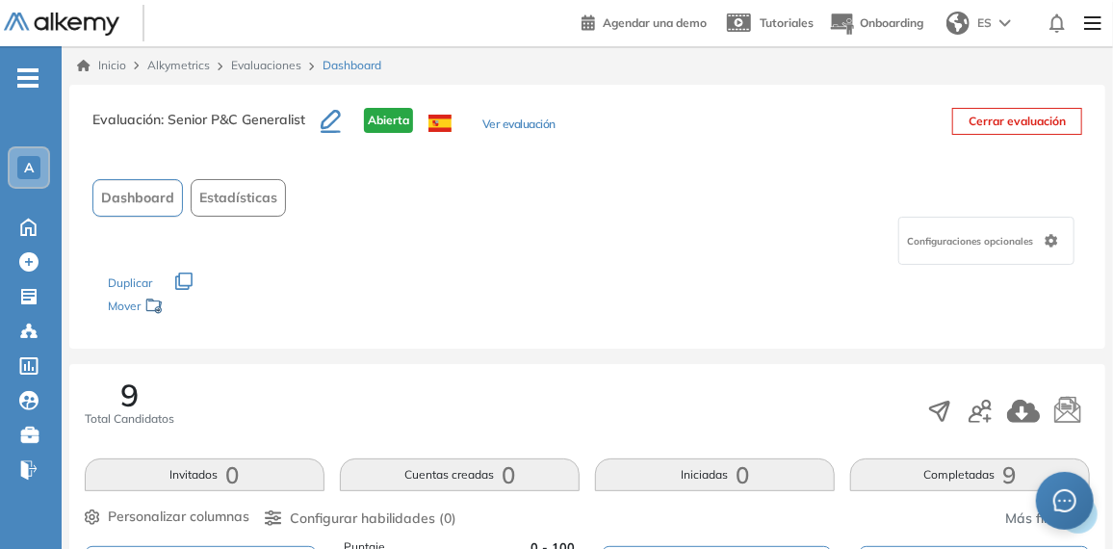
click at [531, 123] on button "Ver evaluación" at bounding box center [518, 126] width 73 height 20
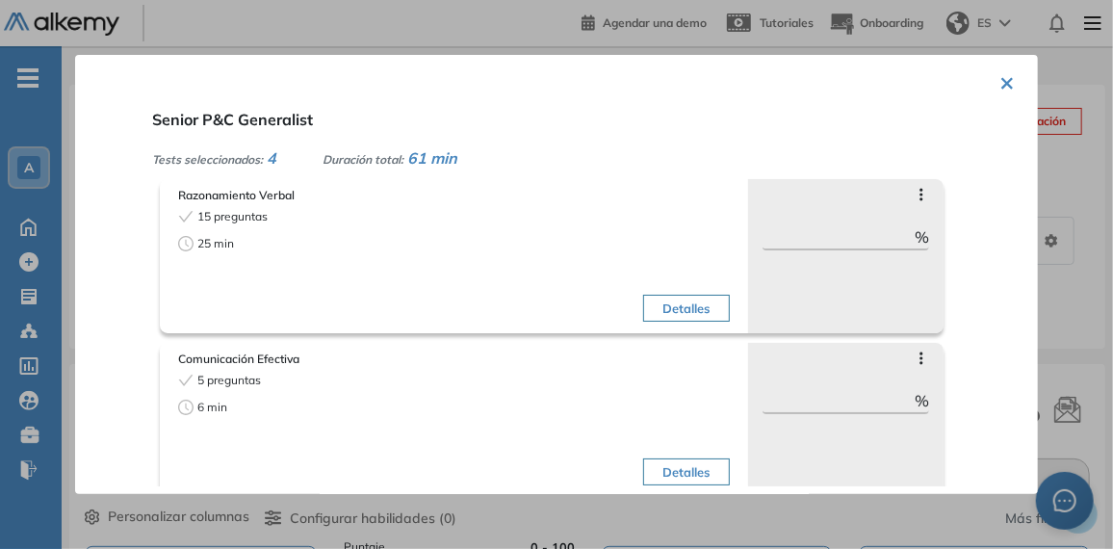
click at [1008, 77] on div "× Senior P&C Generalist Tests seleccionados: 4 Duración total: 61 min Razonamie…" at bounding box center [556, 274] width 963 height 439
click at [1003, 80] on button "×" at bounding box center [1006, 82] width 15 height 38
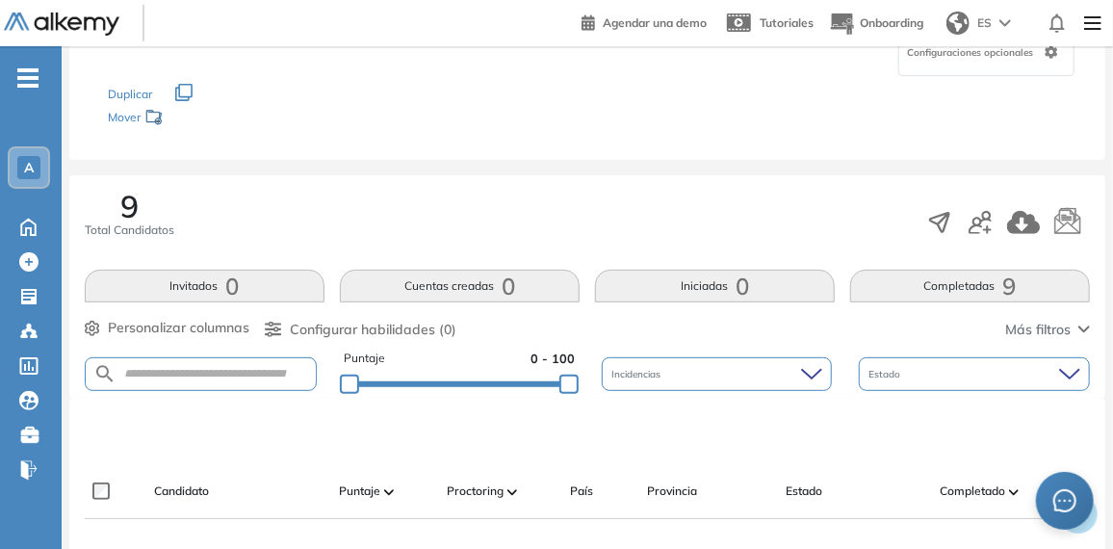
scroll to position [192, 0]
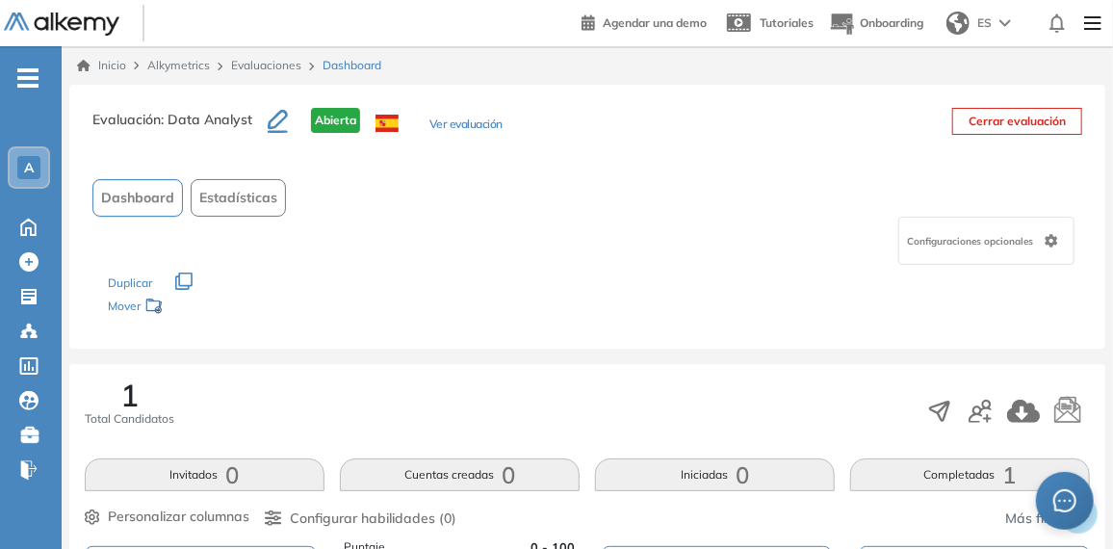
scroll to position [384, 0]
